Goal: Information Seeking & Learning: Check status

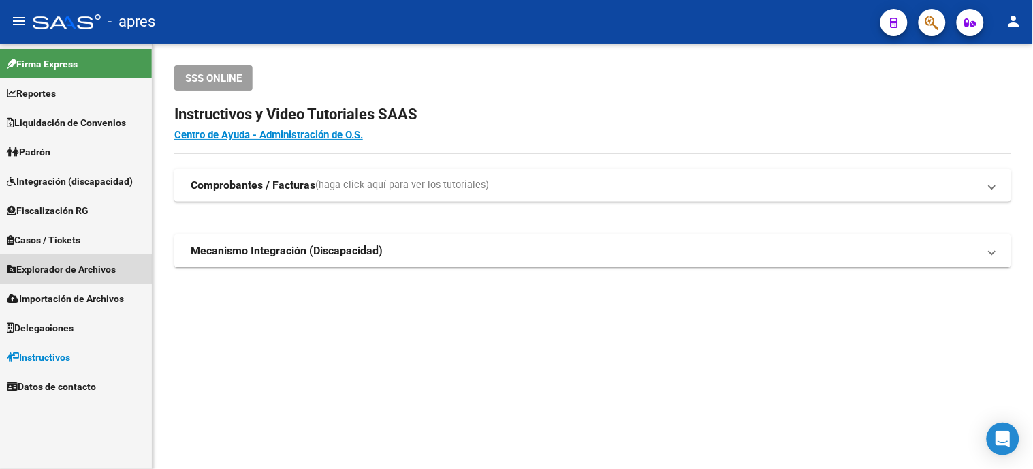
click at [9, 260] on link "Explorador de Archivos" at bounding box center [76, 268] width 152 height 29
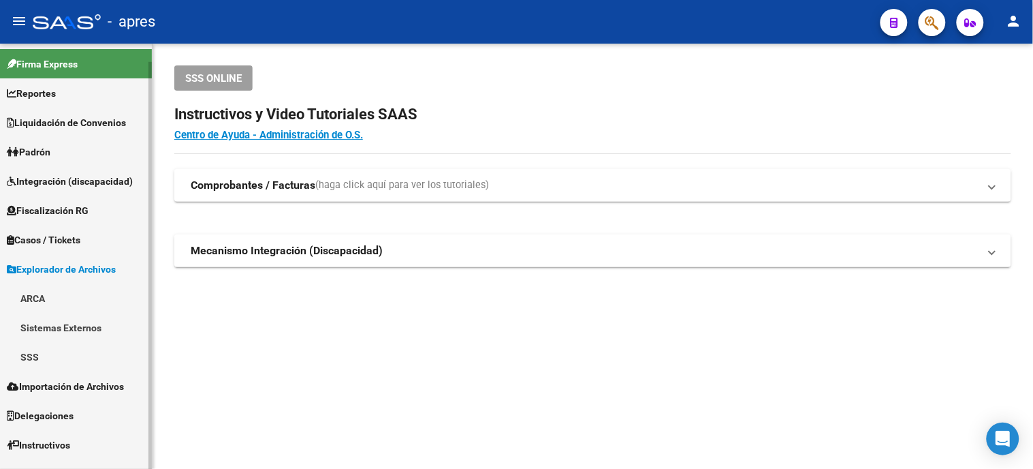
click at [60, 297] on link "ARCA" at bounding box center [76, 297] width 152 height 29
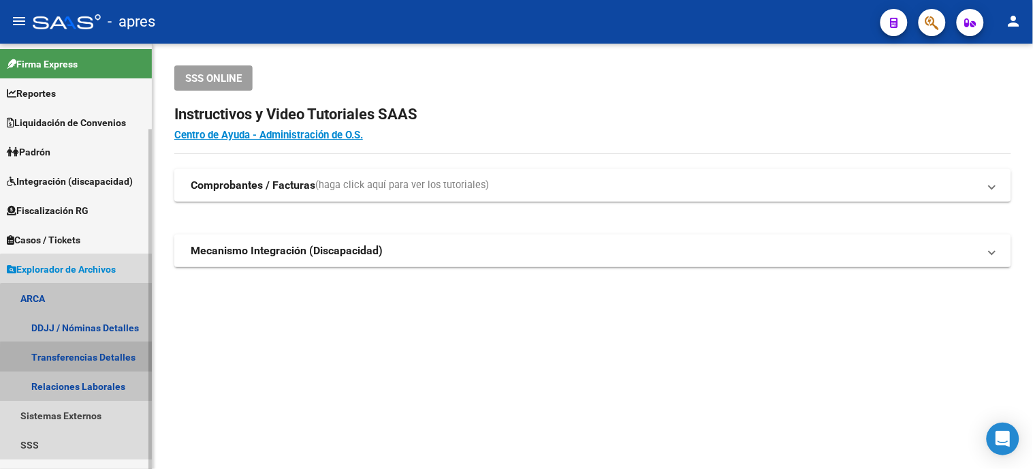
click at [104, 362] on link "Transferencias Detalles" at bounding box center [76, 356] width 152 height 29
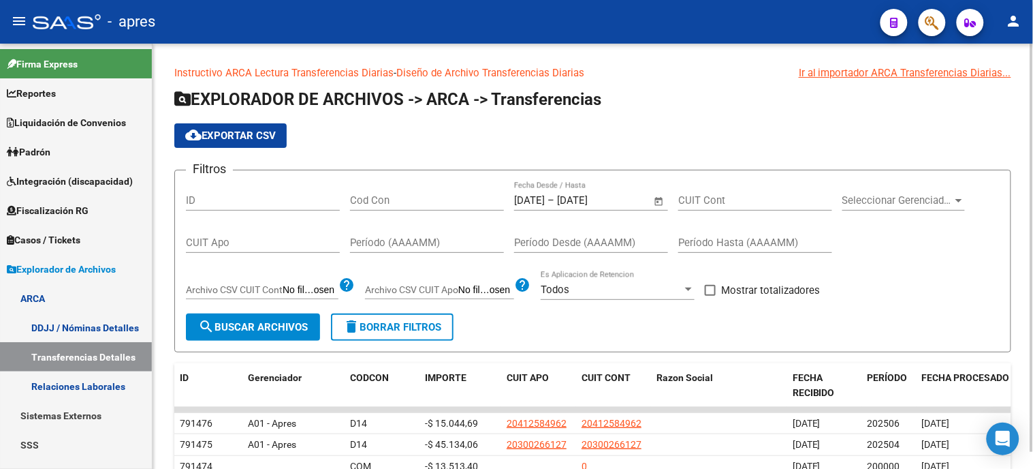
click at [443, 261] on div "Período (AAAAMM)" at bounding box center [427, 244] width 154 height 42
click at [439, 242] on input "Período (AAAAMM)" at bounding box center [427, 242] width 154 height 12
click at [215, 235] on div "CUIT Apo" at bounding box center [263, 237] width 154 height 29
click at [233, 241] on input "CUIT Apo" at bounding box center [263, 242] width 154 height 12
paste input "23-21493589-9"
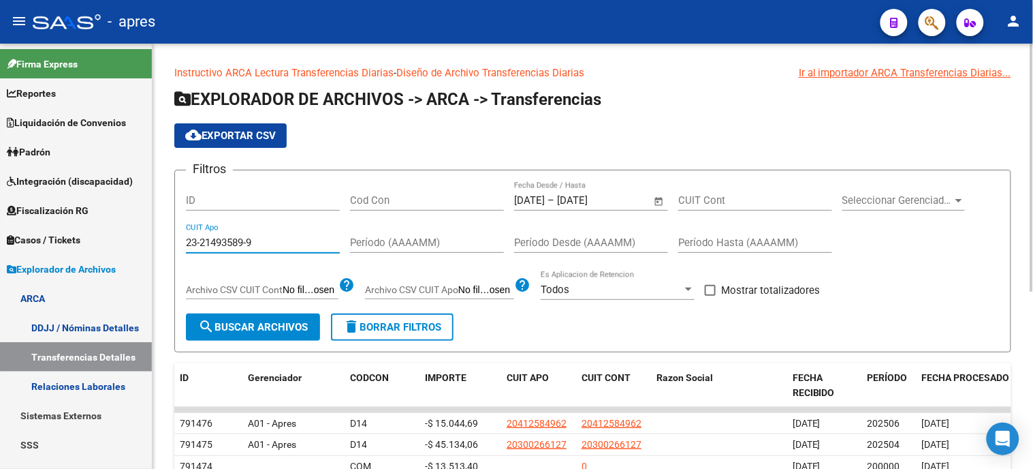
type input "23-21493589-9"
click at [283, 329] on span "search Buscar Archivos" at bounding box center [253, 327] width 110 height 12
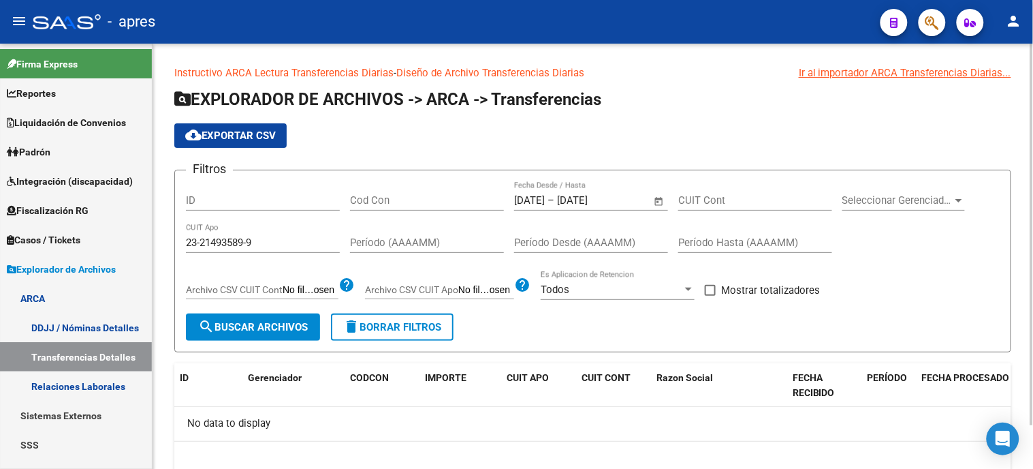
scroll to position [49, 0]
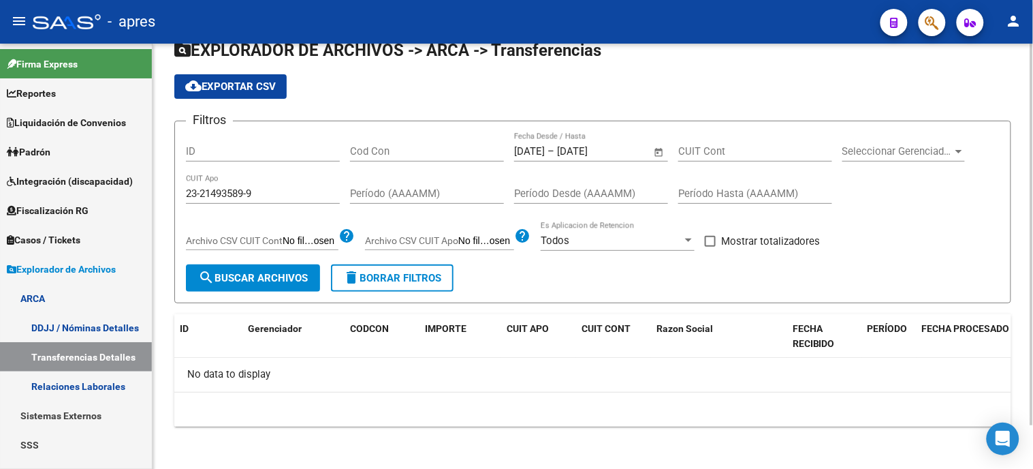
click at [661, 151] on span "Open calendar" at bounding box center [659, 152] width 33 height 33
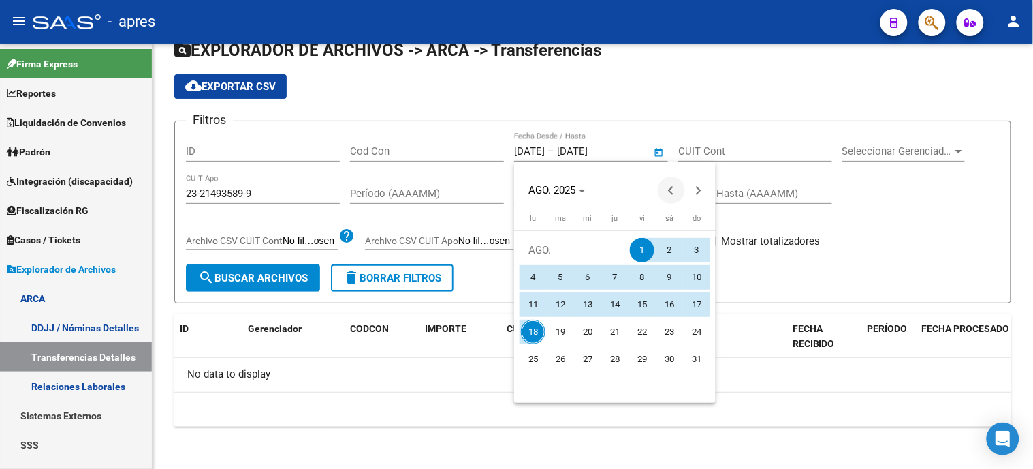
click at [669, 188] on button "Previous month" at bounding box center [671, 189] width 27 height 27
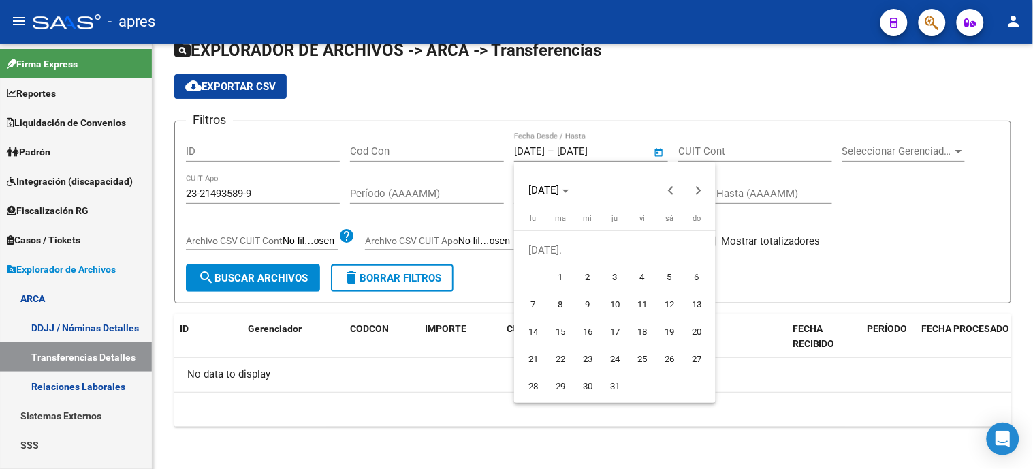
drag, startPoint x: 557, startPoint y: 277, endPoint x: 682, endPoint y: 207, distance: 143.6
click at [562, 277] on span "1" at bounding box center [560, 277] width 25 height 25
type input "[DATE]"
click at [692, 188] on span "Next month" at bounding box center [698, 189] width 27 height 27
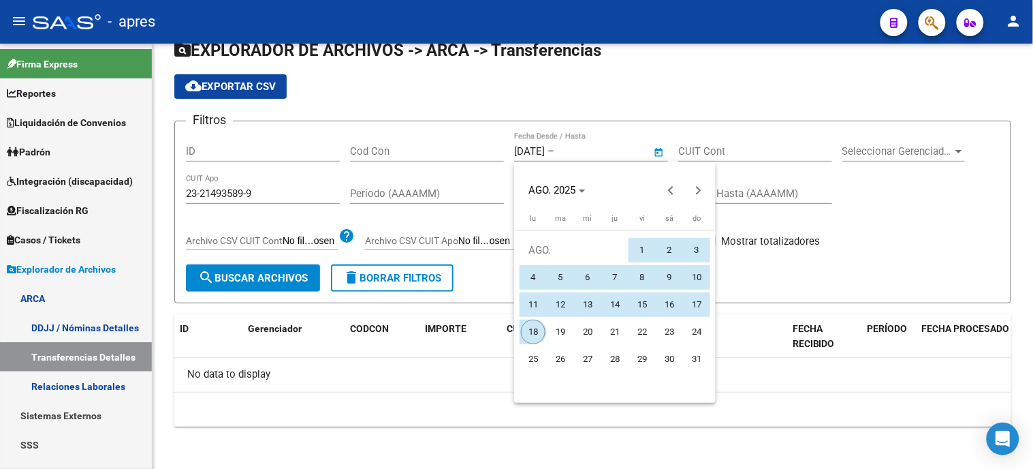
click at [522, 328] on span "18" at bounding box center [533, 331] width 25 height 25
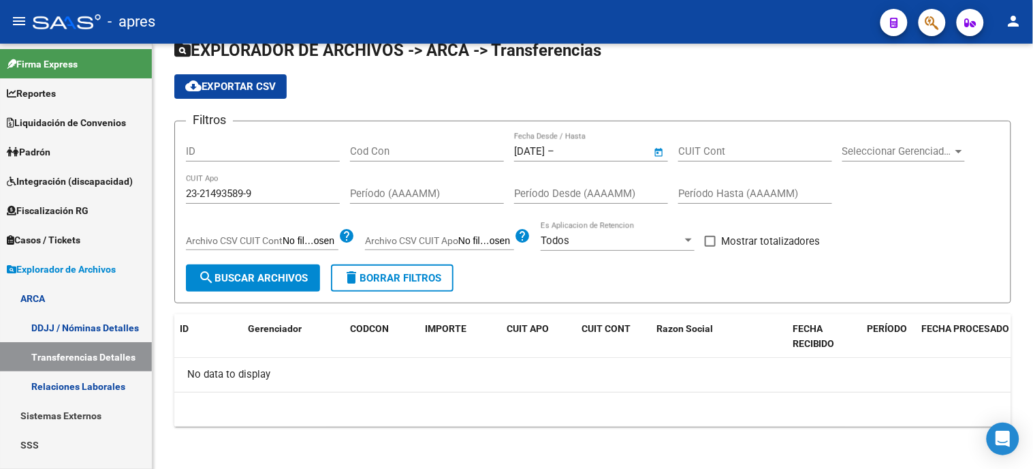
type input "[DATE]"
click at [309, 269] on button "search Buscar Archivos" at bounding box center [253, 277] width 134 height 27
drag, startPoint x: 264, startPoint y: 194, endPoint x: 93, endPoint y: 203, distance: 171.2
click at [93, 203] on mat-sidenav-container "Firma Express Reportes Ingresos Percibidos Análisis de todos los conceptos (his…" at bounding box center [516, 256] width 1033 height 425
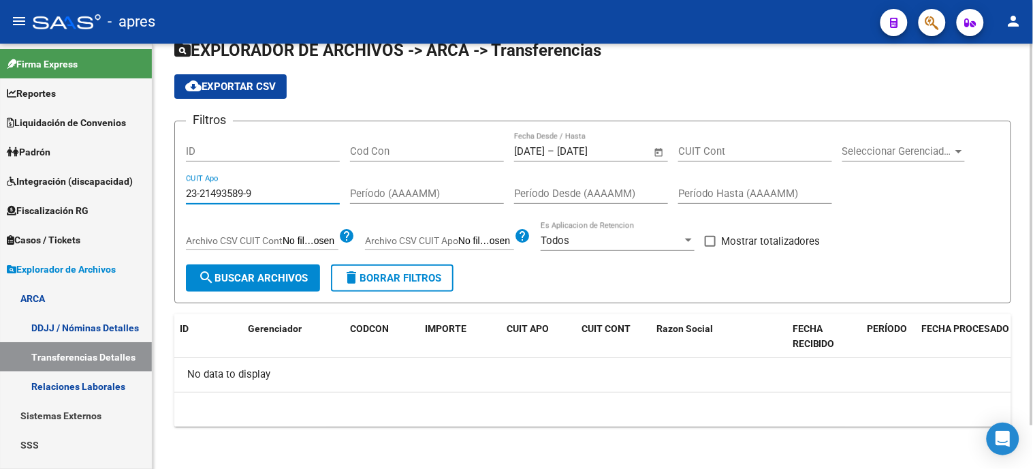
paste input "7-28906637"
type input "27-28906637-9"
click at [232, 275] on span "search Buscar Archivos" at bounding box center [253, 278] width 110 height 12
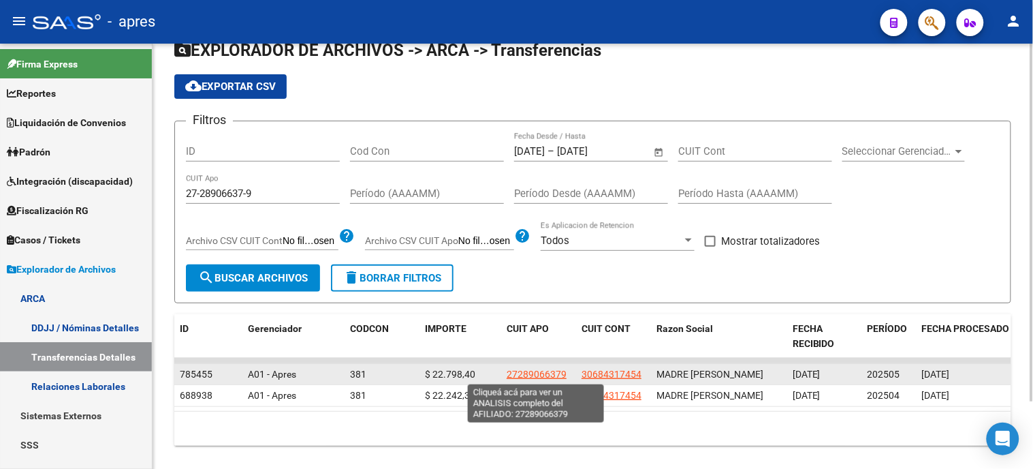
click at [524, 373] on span "27289066379" at bounding box center [537, 373] width 60 height 11
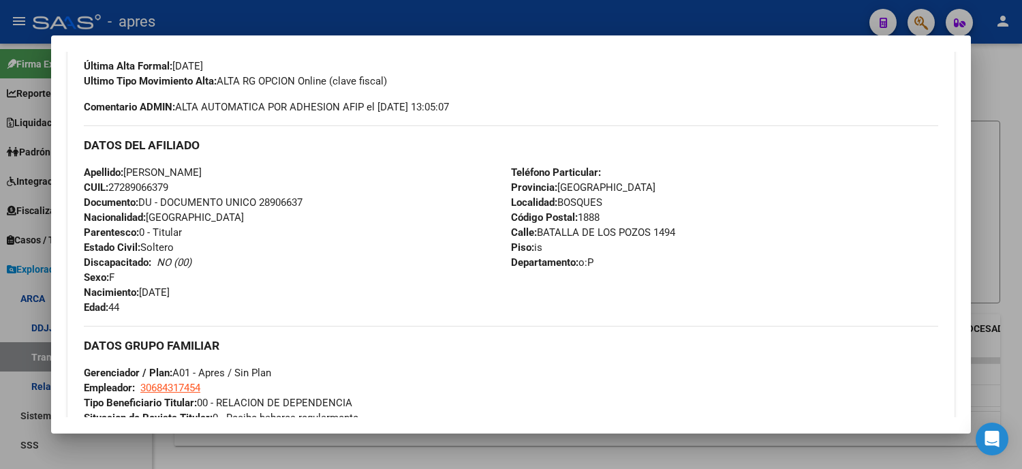
scroll to position [684, 0]
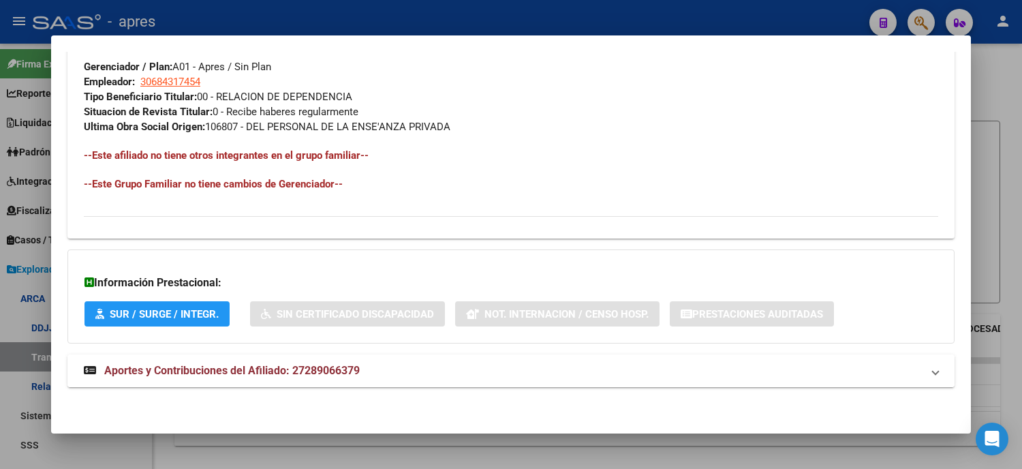
click at [250, 358] on mat-expansion-panel-header "Aportes y Contribuciones del Afiliado: 27289066379" at bounding box center [510, 370] width 887 height 33
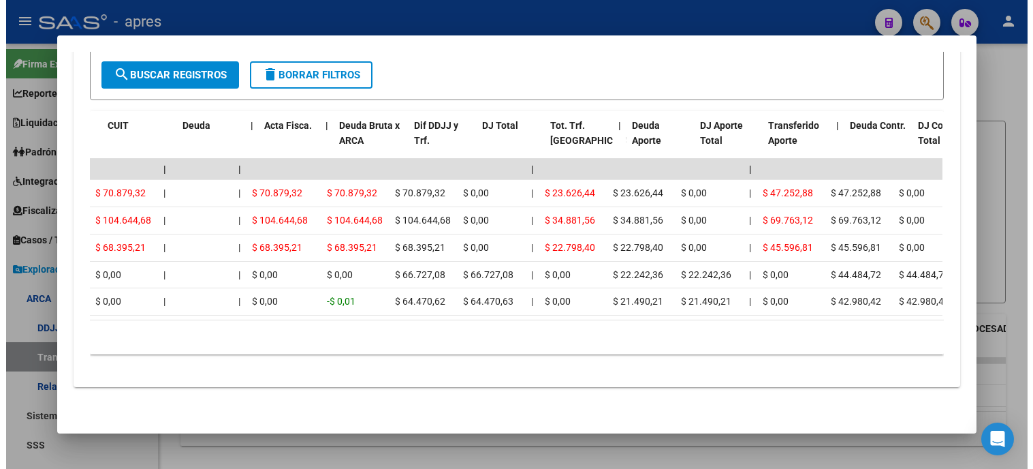
scroll to position [0, 0]
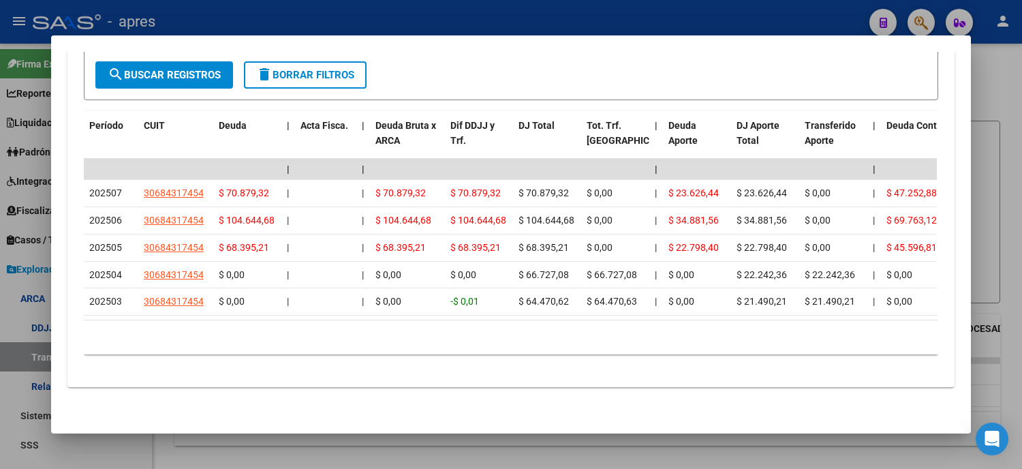
click at [0, 328] on div at bounding box center [511, 234] width 1022 height 469
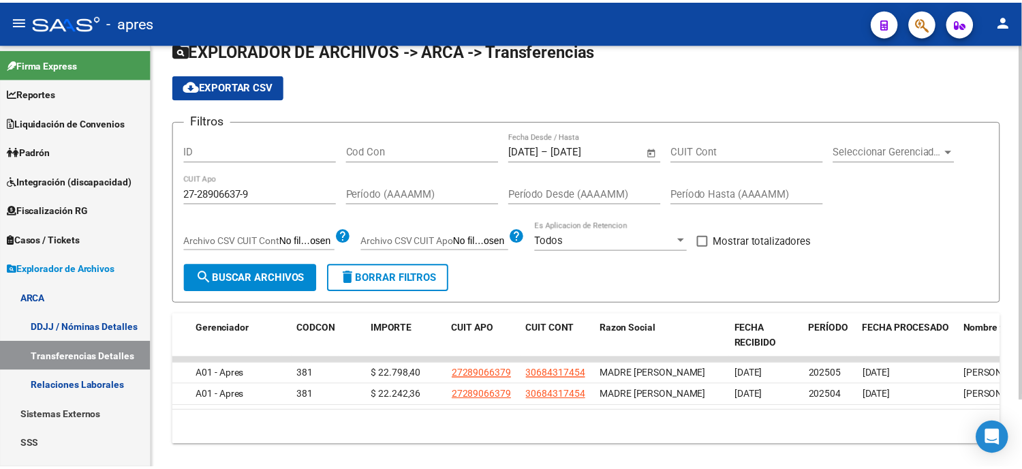
scroll to position [0, 101]
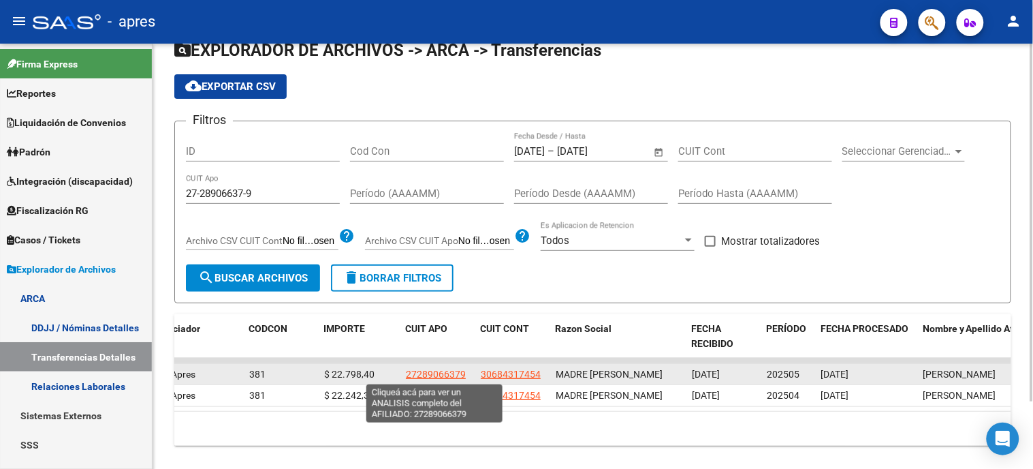
click at [445, 375] on span "27289066379" at bounding box center [436, 373] width 60 height 11
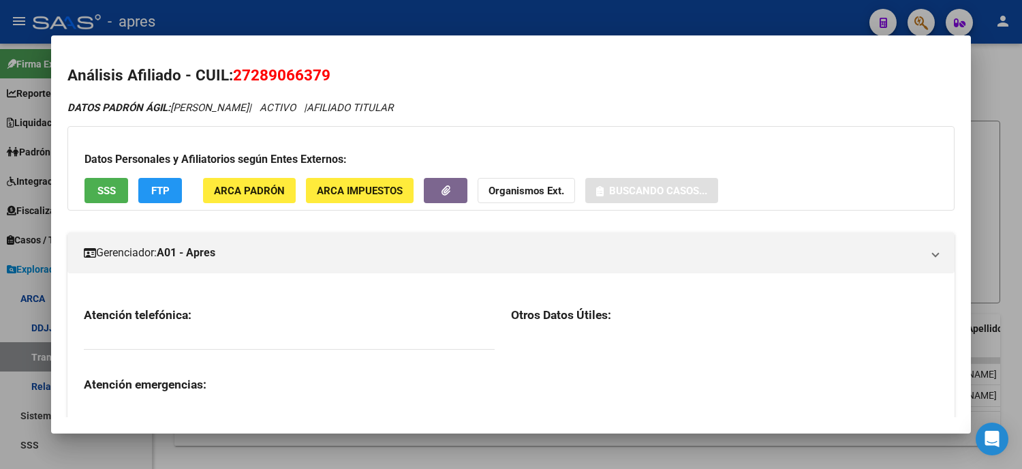
click at [0, 287] on div at bounding box center [511, 234] width 1022 height 469
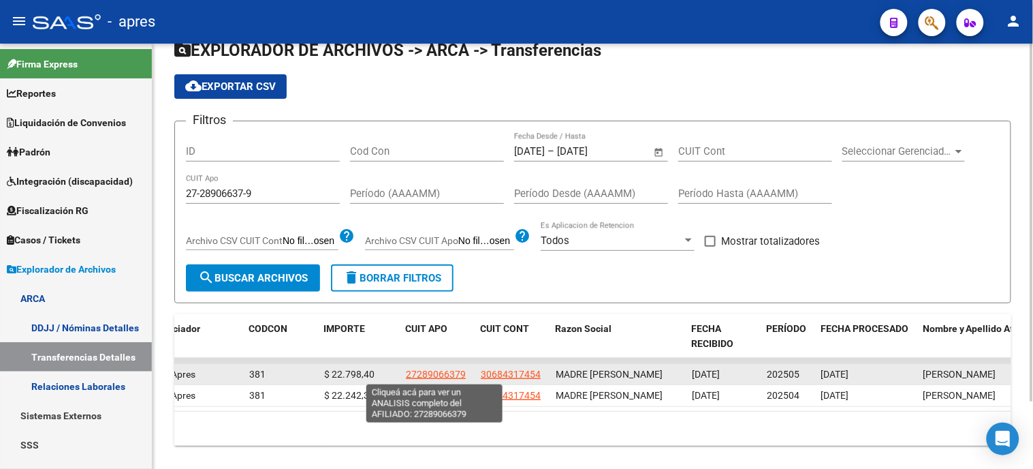
click at [429, 368] on span "27289066379" at bounding box center [436, 373] width 60 height 11
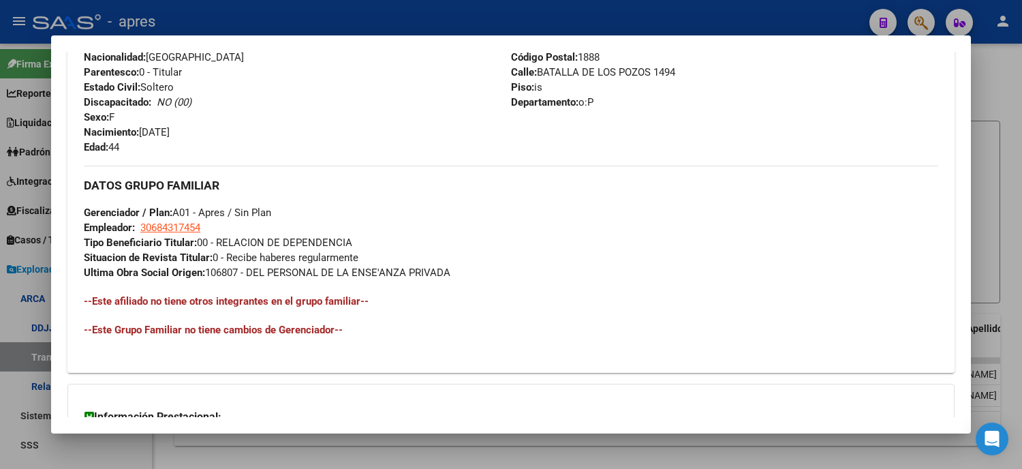
scroll to position [672, 0]
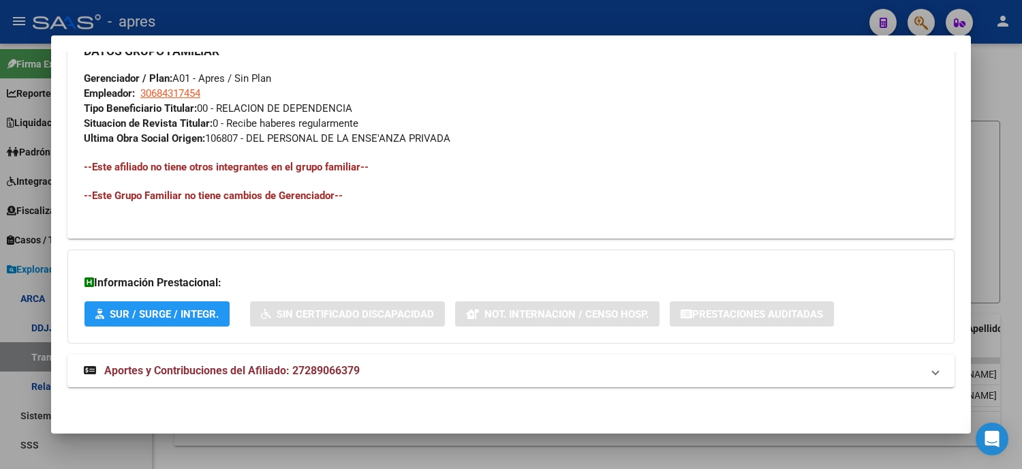
click at [324, 361] on mat-expansion-panel-header "Aportes y Contribuciones del Afiliado: 27289066379" at bounding box center [510, 370] width 887 height 33
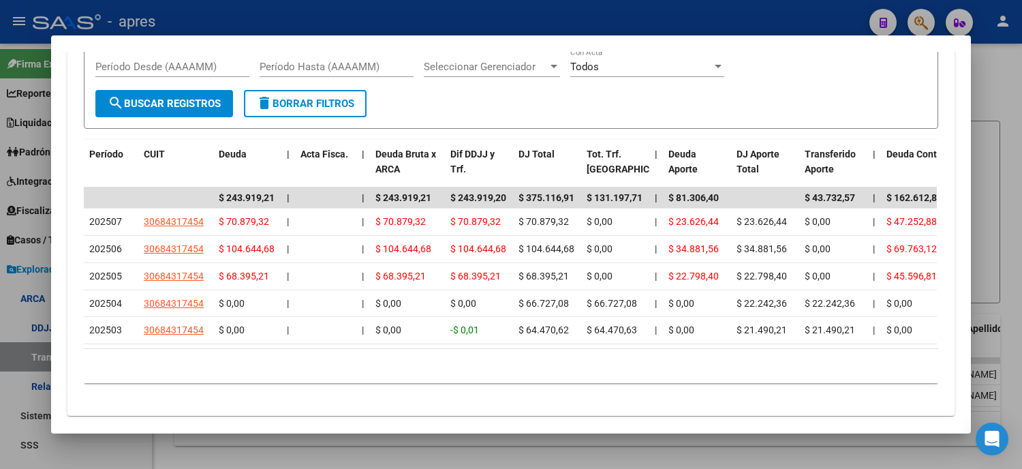
scroll to position [1025, 0]
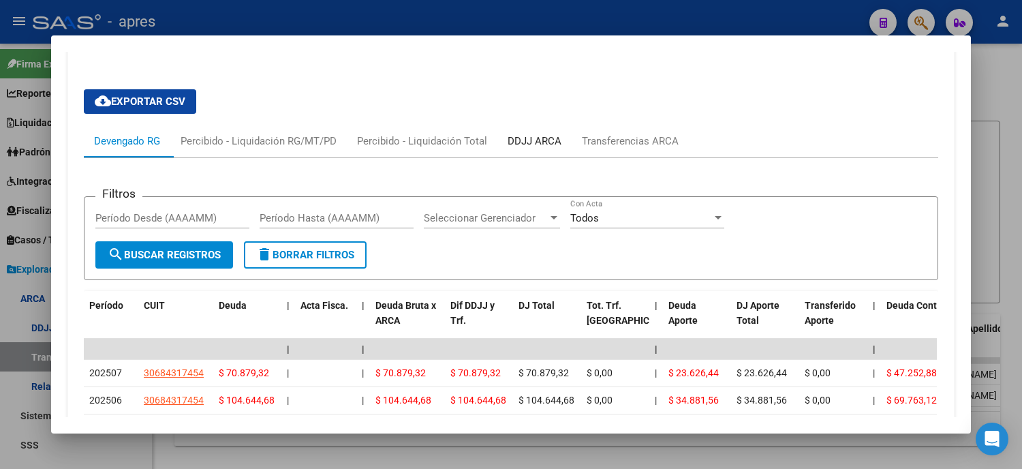
click at [561, 138] on div "DDJJ ARCA" at bounding box center [534, 140] width 54 height 15
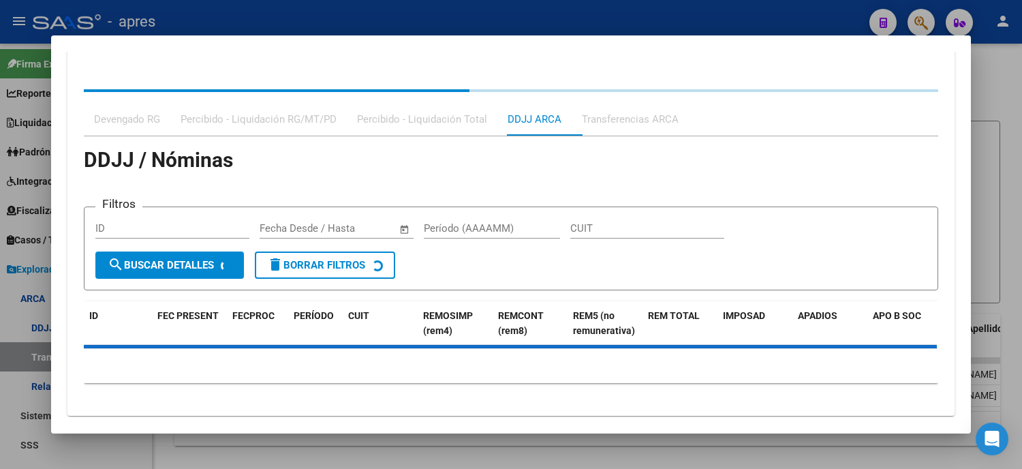
click at [635, 133] on div "Transferencias ARCA" at bounding box center [629, 119] width 117 height 33
click at [645, 123] on div "Transferencias ARCA" at bounding box center [630, 119] width 97 height 15
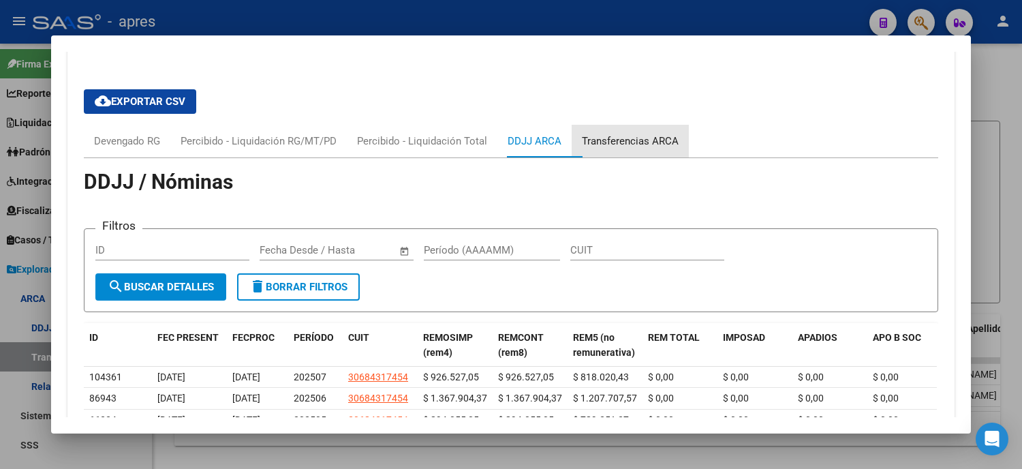
click at [648, 144] on div "Transferencias ARCA" at bounding box center [630, 140] width 97 height 15
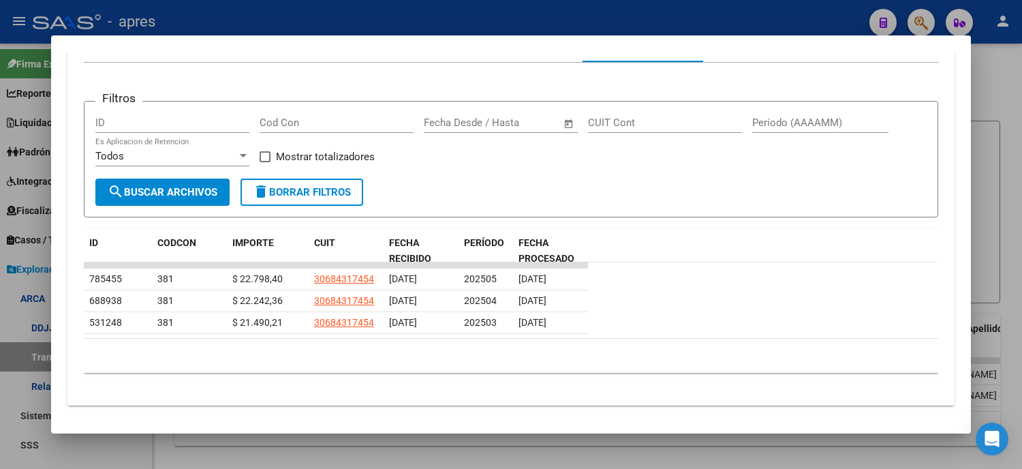
scroll to position [894, 0]
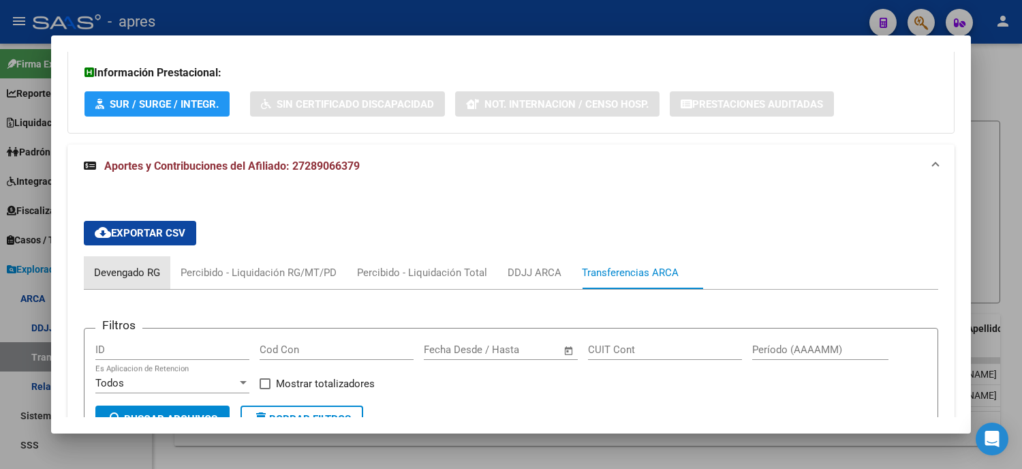
click at [127, 263] on div "Devengado RG" at bounding box center [127, 272] width 86 height 33
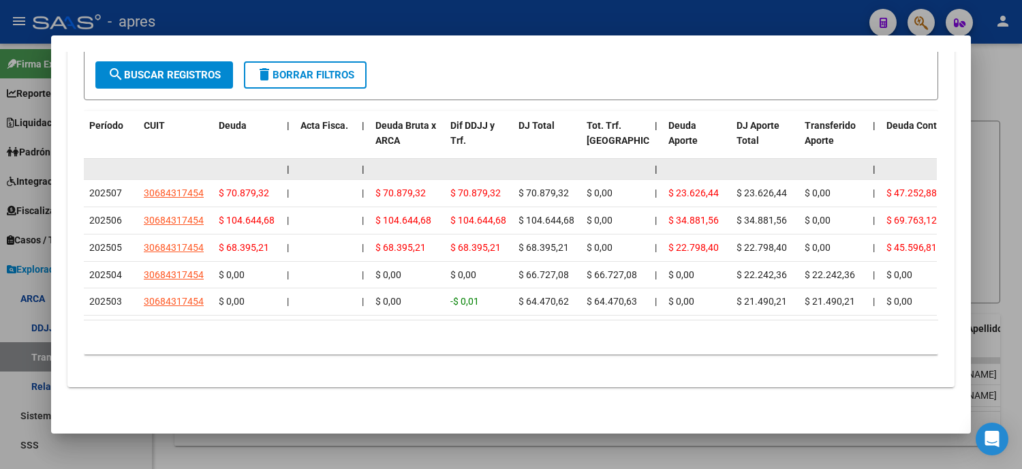
scroll to position [1069, 0]
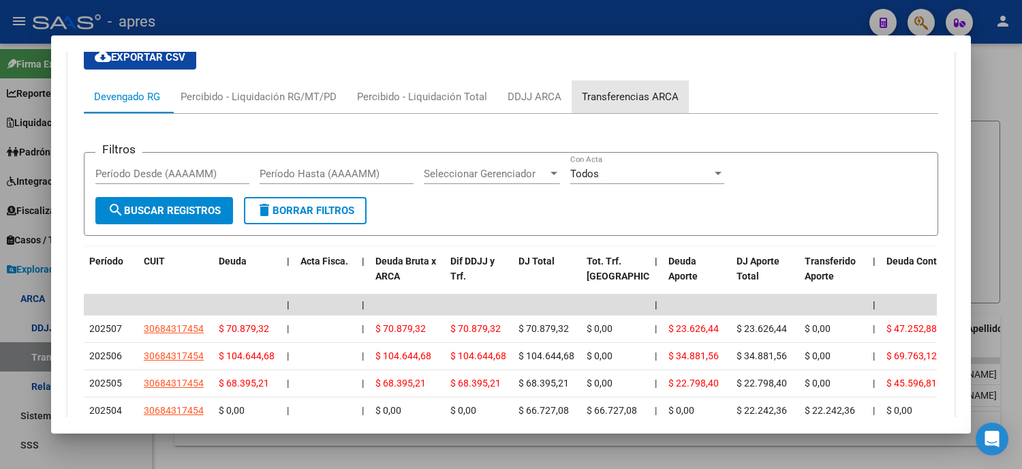
click at [617, 90] on div "Transferencias ARCA" at bounding box center [630, 96] width 97 height 15
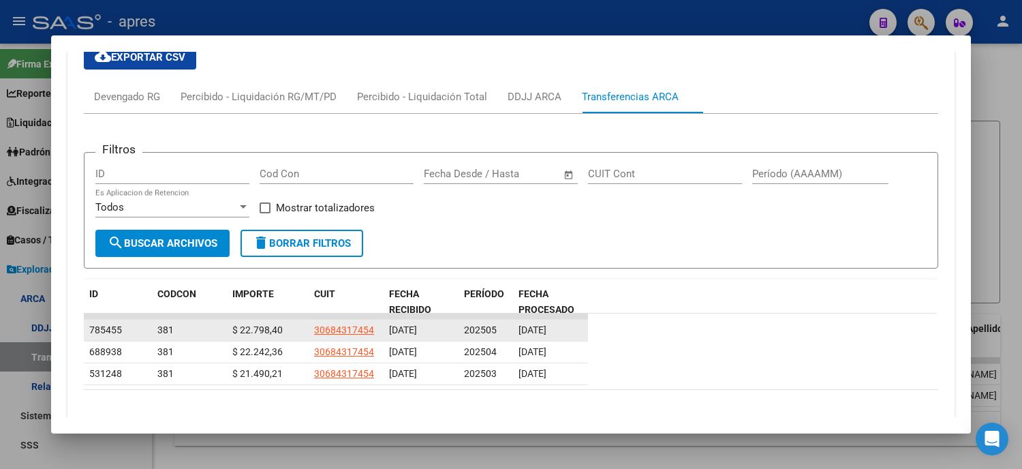
drag, startPoint x: 539, startPoint y: 332, endPoint x: 576, endPoint y: 331, distance: 36.8
click at [576, 331] on div "[DATE]" at bounding box center [550, 330] width 64 height 16
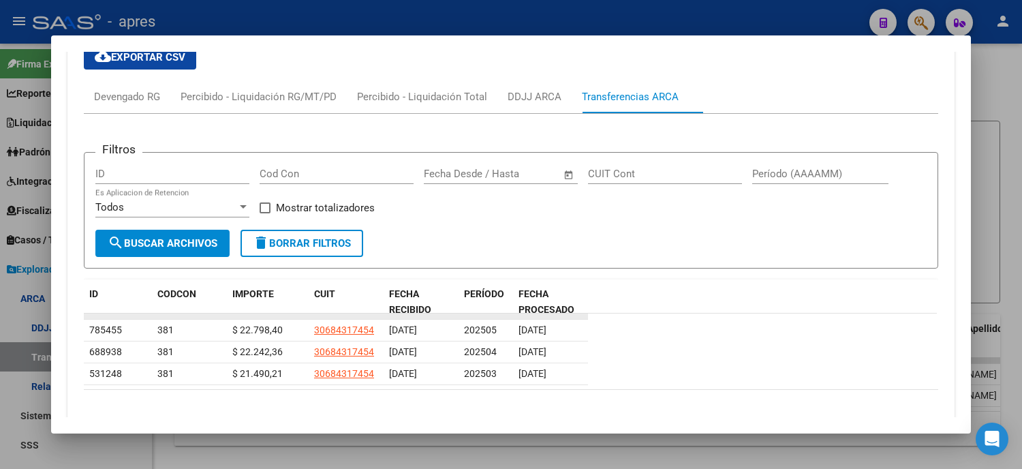
drag, startPoint x: 544, startPoint y: 328, endPoint x: 534, endPoint y: 316, distance: 15.5
click at [552, 327] on div "[DATE]" at bounding box center [550, 330] width 64 height 16
click at [118, 104] on div "Devengado RG" at bounding box center [127, 96] width 66 height 15
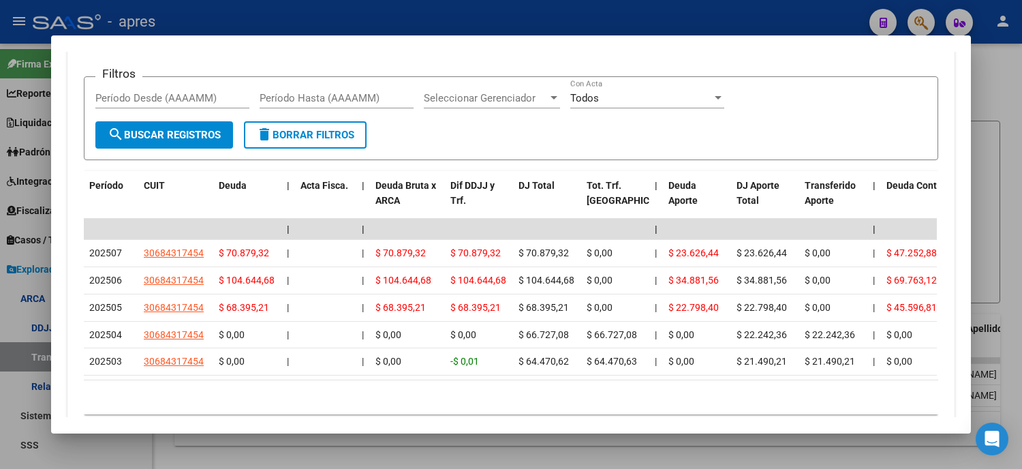
scroll to position [1221, 0]
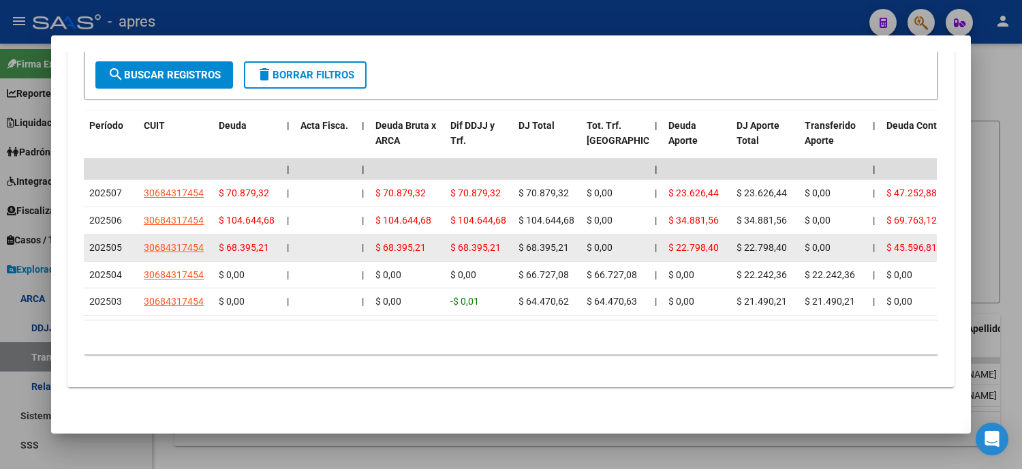
drag, startPoint x: 618, startPoint y: 239, endPoint x: 582, endPoint y: 230, distance: 37.3
click at [586, 240] on div "$ 0,00" at bounding box center [614, 248] width 57 height 16
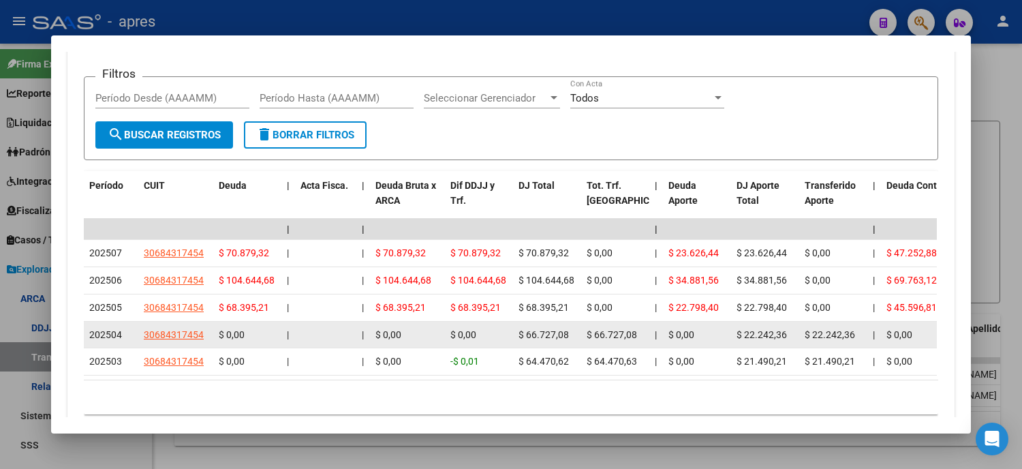
scroll to position [1069, 0]
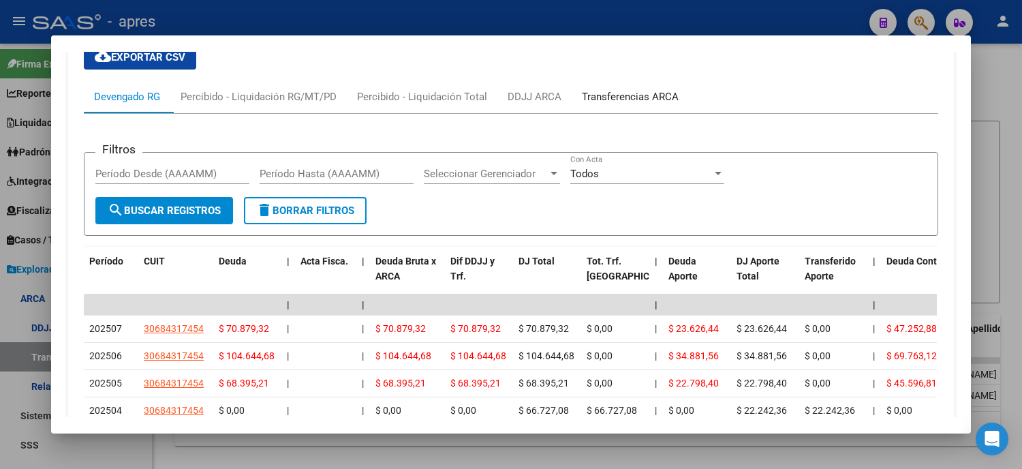
click at [638, 89] on div "Transferencias ARCA" at bounding box center [629, 96] width 117 height 33
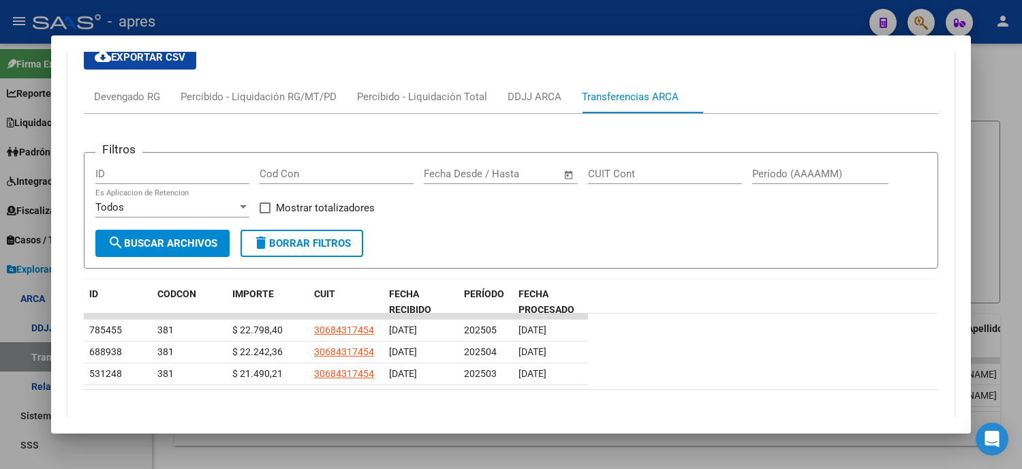
click at [0, 334] on div at bounding box center [511, 234] width 1022 height 469
